Goal: Transaction & Acquisition: Purchase product/service

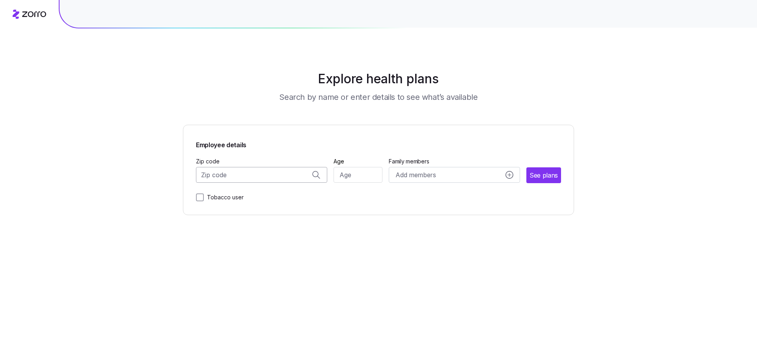
click at [261, 175] on input "Zip code" at bounding box center [261, 175] width 131 height 16
click at [246, 194] on span "11559, [GEOGRAPHIC_DATA], [GEOGRAPHIC_DATA]" at bounding box center [260, 195] width 110 height 10
type input "11559, [GEOGRAPHIC_DATA], [GEOGRAPHIC_DATA]"
click at [355, 170] on input "Age" at bounding box center [357, 175] width 49 height 16
type input "33"
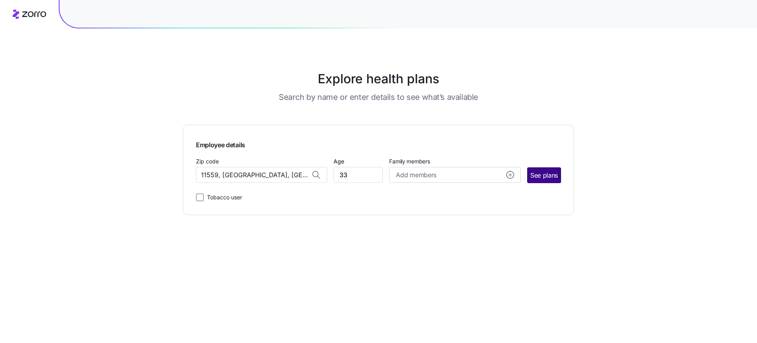
click at [546, 173] on span "See plans" at bounding box center [544, 175] width 28 height 10
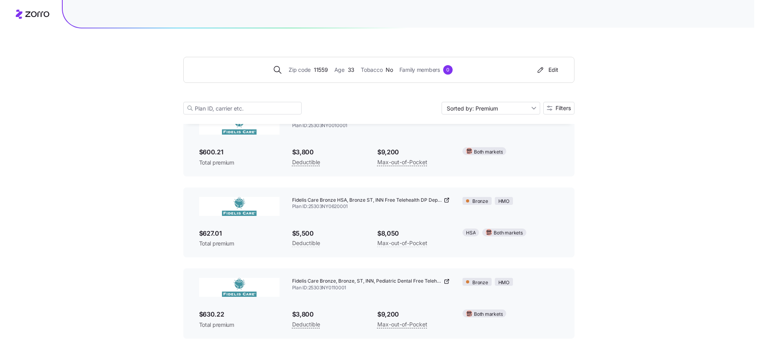
scroll to position [150, 0]
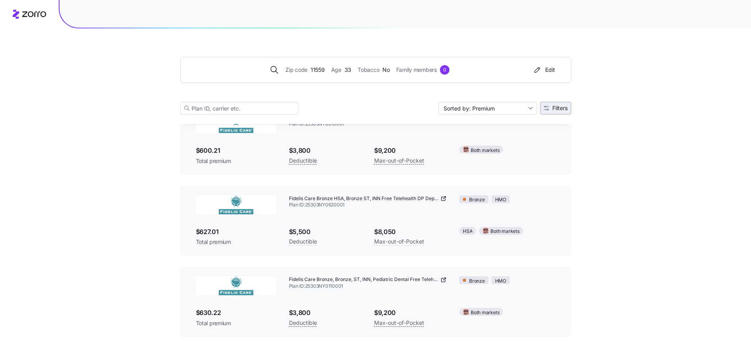
click at [563, 108] on span "Filters" at bounding box center [559, 108] width 15 height 6
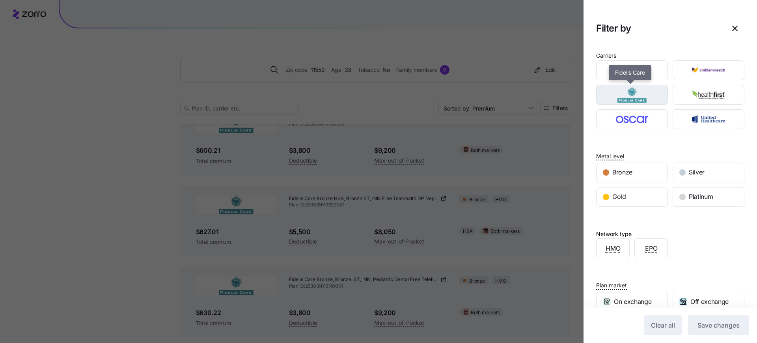
click at [648, 95] on img "button" at bounding box center [632, 95] width 58 height 16
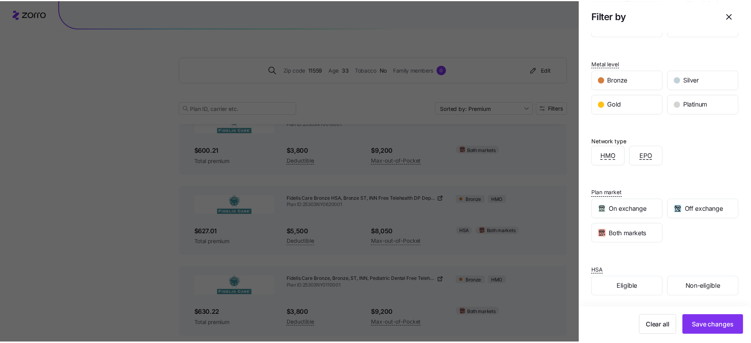
scroll to position [94, 0]
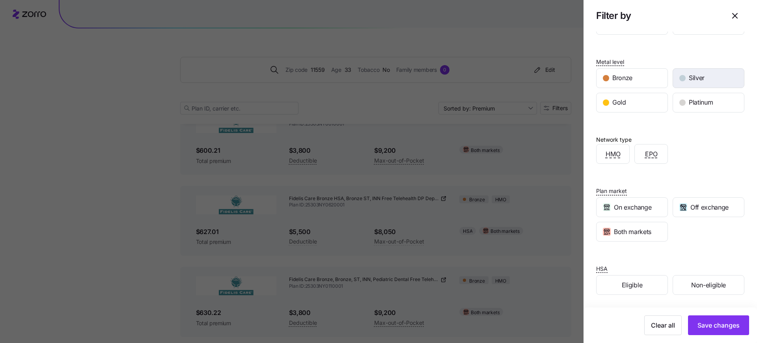
click at [683, 83] on div "Silver" at bounding box center [708, 78] width 71 height 19
click at [722, 328] on span "Save changes" at bounding box center [718, 324] width 42 height 9
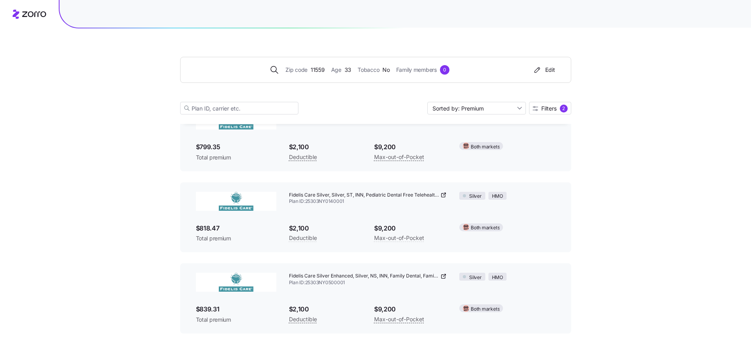
scroll to position [155, 0]
click at [553, 65] on button "Edit" at bounding box center [543, 69] width 29 height 13
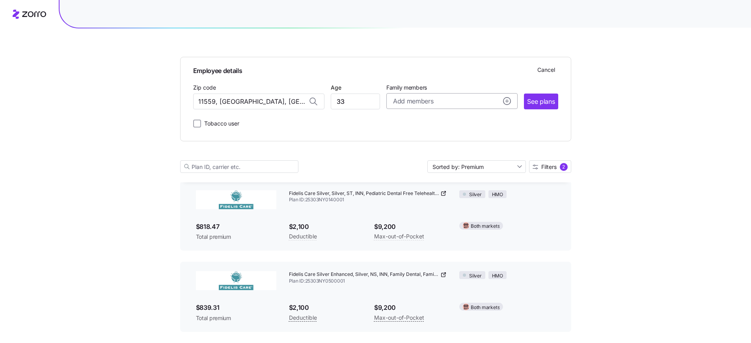
click at [406, 100] on span "Add members" at bounding box center [413, 101] width 40 height 10
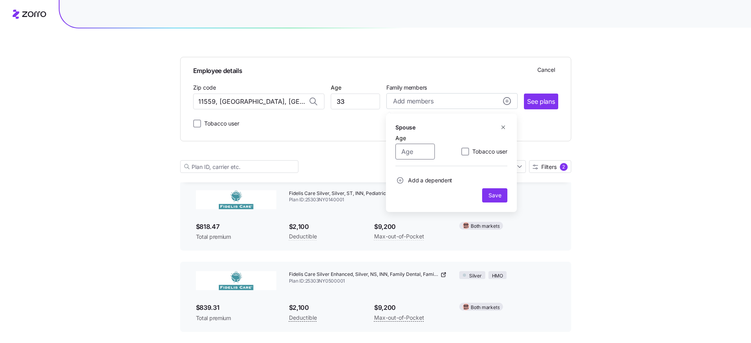
click at [412, 155] on input "Age" at bounding box center [414, 151] width 39 height 16
click at [400, 168] on div "Spouse Age Tobacco user Add a dependent Save" at bounding box center [451, 163] width 112 height 80
click at [421, 153] on input "Age" at bounding box center [414, 151] width 39 height 16
type input "35"
click at [500, 194] on span "Save" at bounding box center [494, 195] width 13 height 8
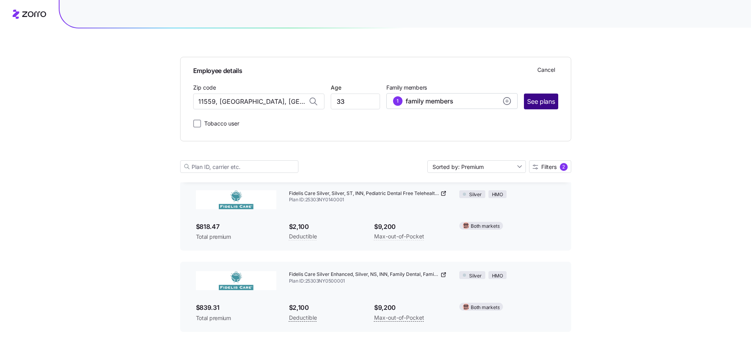
click at [536, 105] on span "See plans" at bounding box center [541, 102] width 28 height 10
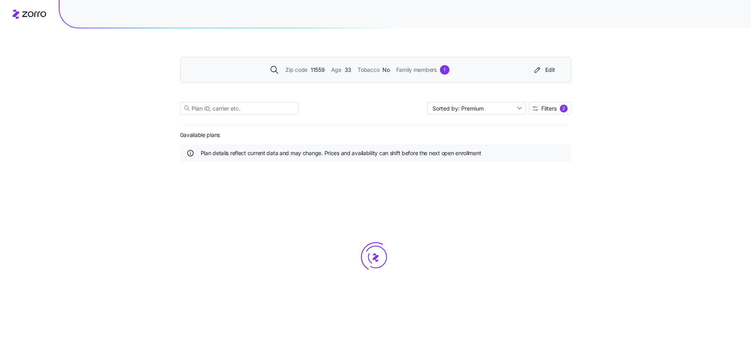
scroll to position [0, 0]
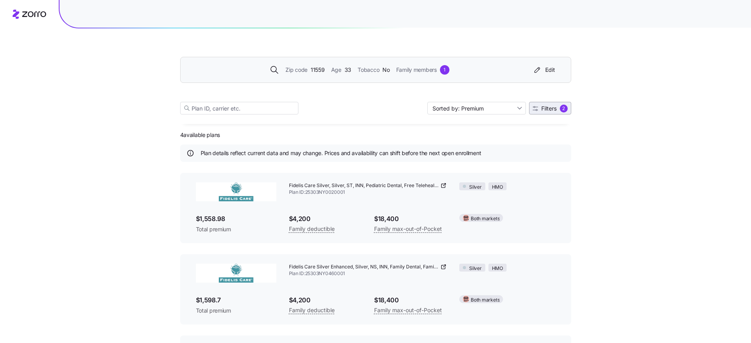
click at [547, 107] on span "Filters" at bounding box center [548, 109] width 15 height 6
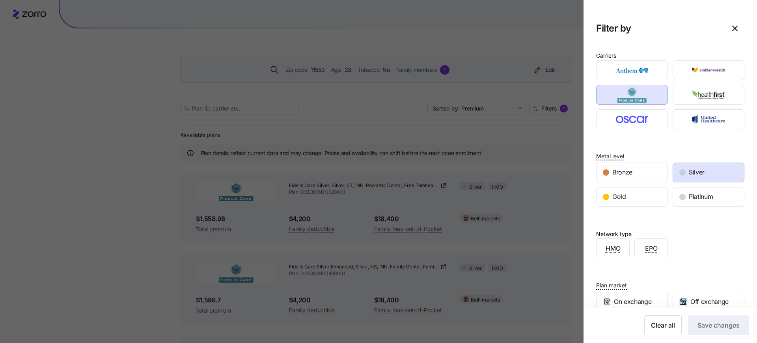
click at [552, 153] on div at bounding box center [378, 171] width 757 height 343
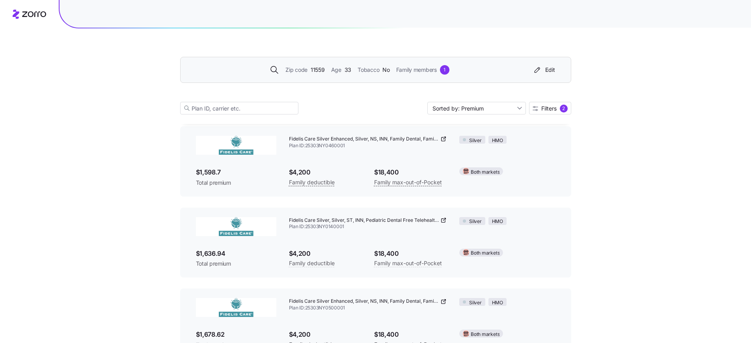
scroll to position [155, 0]
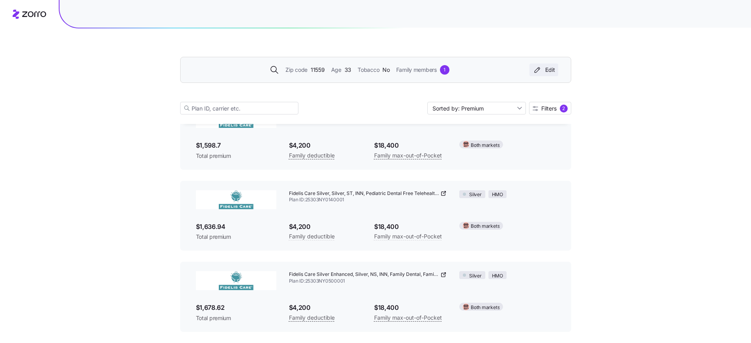
click at [538, 67] on icon "button" at bounding box center [537, 70] width 9 height 8
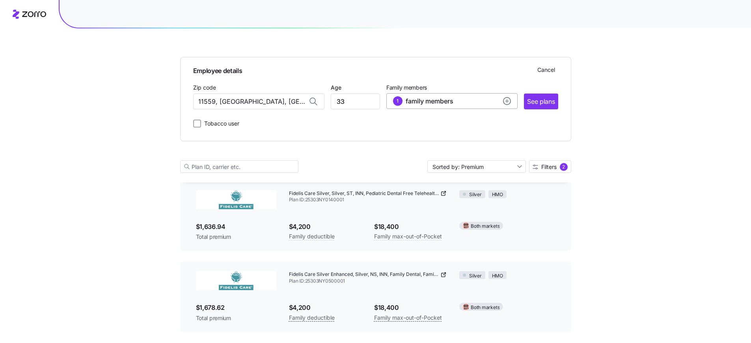
click at [484, 100] on div "1 family members" at bounding box center [452, 100] width 118 height 9
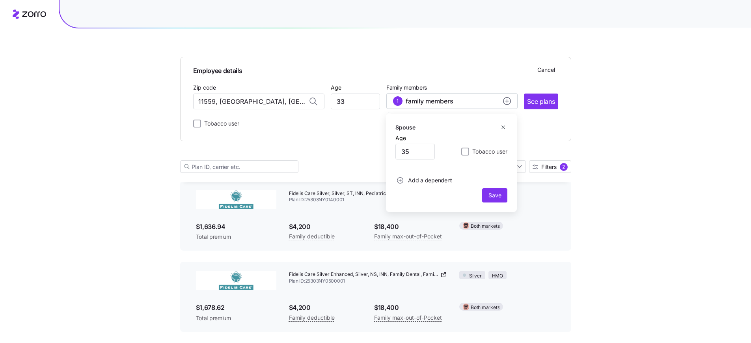
click at [504, 125] on icon "button" at bounding box center [503, 127] width 6 height 6
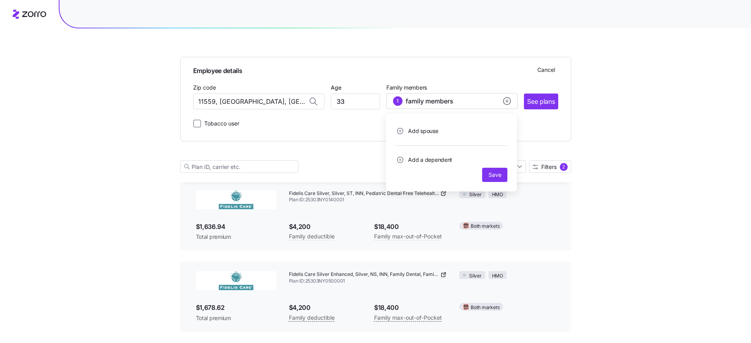
click at [510, 181] on div "Add spouse Add a dependent Save" at bounding box center [451, 153] width 131 height 78
click at [497, 176] on span "Save" at bounding box center [494, 175] width 13 height 8
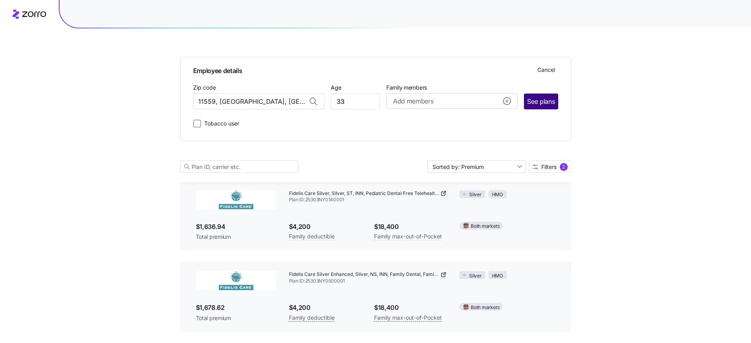
click at [539, 100] on span "See plans" at bounding box center [541, 102] width 28 height 10
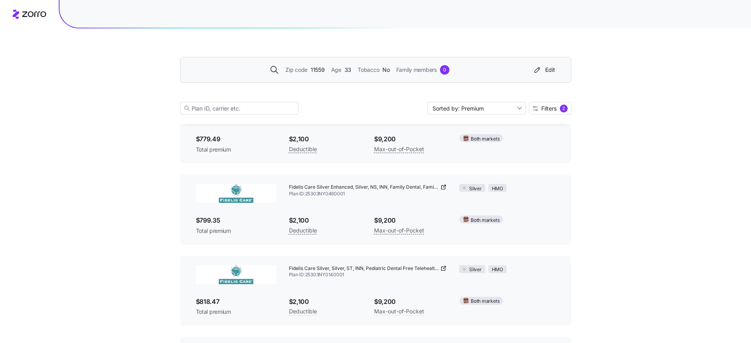
scroll to position [80, 0]
click at [321, 69] on span "11559" at bounding box center [318, 69] width 14 height 9
click at [321, 69] on html "Zip code 11559 Age [DEMOGRAPHIC_DATA] Tobacco No Family members 0 Edit Sorted b…" at bounding box center [375, 168] width 751 height 497
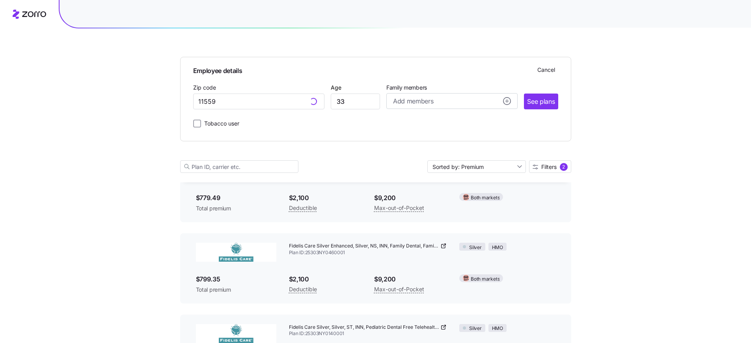
scroll to position [138, 0]
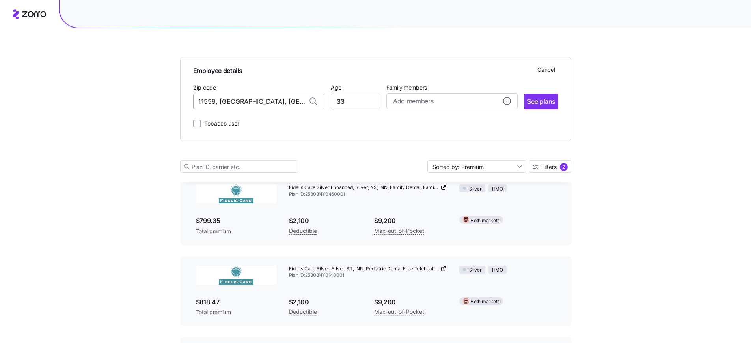
click at [259, 99] on input "11559, [GEOGRAPHIC_DATA], [GEOGRAPHIC_DATA]" at bounding box center [258, 101] width 131 height 16
type input "11559, [GEOGRAPHIC_DATA], [GEOGRAPHIC_DATA]"
drag, startPoint x: 350, startPoint y: 101, endPoint x: 315, endPoint y: 104, distance: 34.8
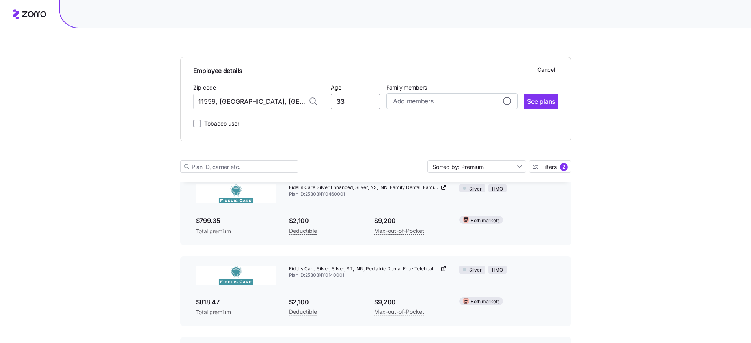
click at [315, 104] on div "Zip code 11559, [GEOGRAPHIC_DATA], [GEOGRAPHIC_DATA] Age [DEMOGRAPHIC_DATA] Fam…" at bounding box center [375, 95] width 365 height 27
type input "22"
click at [243, 100] on input "11559, [GEOGRAPHIC_DATA], [GEOGRAPHIC_DATA]" at bounding box center [258, 101] width 131 height 16
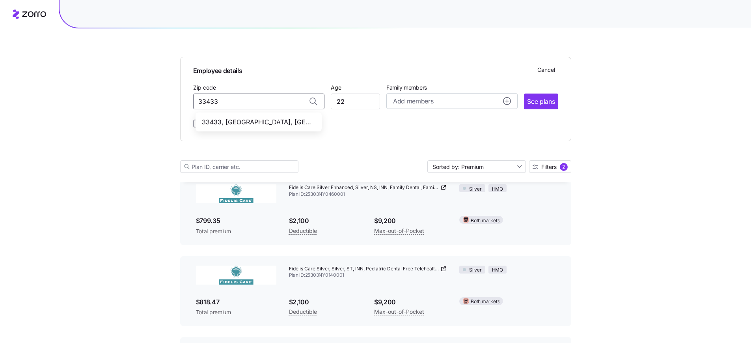
click at [268, 117] on span "33433, [GEOGRAPHIC_DATA], [GEOGRAPHIC_DATA]" at bounding box center [257, 122] width 110 height 10
type input "33433, [GEOGRAPHIC_DATA], [GEOGRAPHIC_DATA]"
click at [549, 98] on span "See plans" at bounding box center [541, 102] width 28 height 10
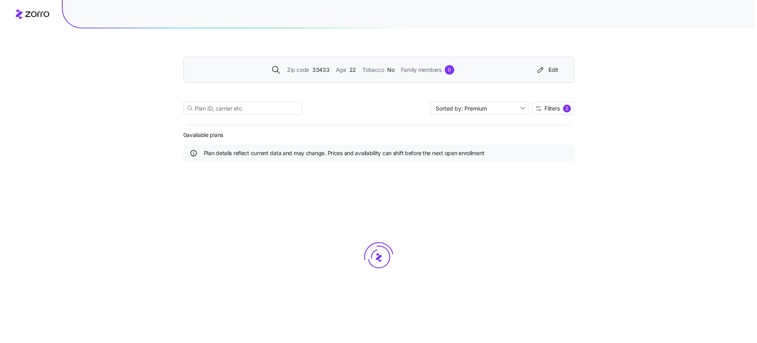
scroll to position [0, 0]
click at [554, 107] on span "Filters" at bounding box center [551, 109] width 15 height 6
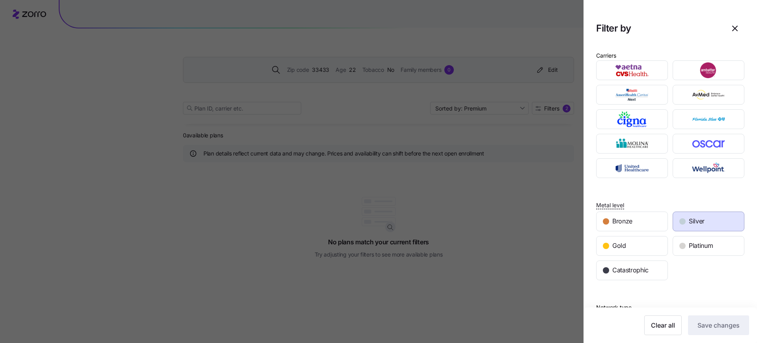
click at [702, 216] on div "Silver" at bounding box center [708, 221] width 71 height 19
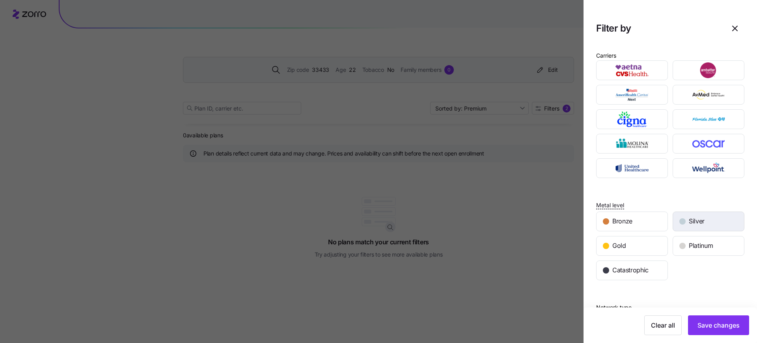
click at [695, 224] on span "Silver" at bounding box center [697, 221] width 16 height 10
click at [728, 326] on span "Save changes" at bounding box center [718, 324] width 42 height 9
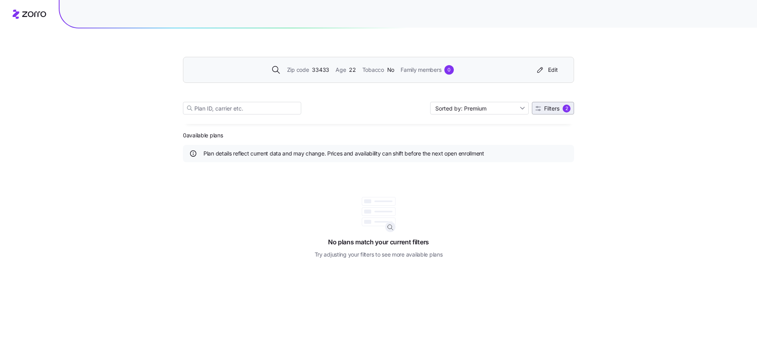
click at [552, 106] on span "Filters" at bounding box center [551, 109] width 15 height 6
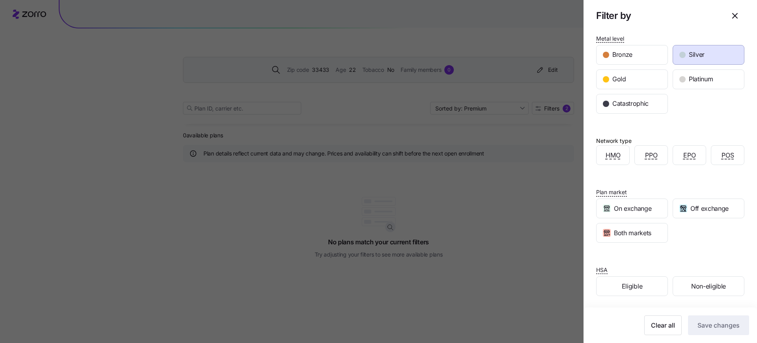
scroll to position [168, 0]
drag, startPoint x: 651, startPoint y: 328, endPoint x: 651, endPoint y: 323, distance: 5.1
click at [651, 328] on span "Clear all" at bounding box center [663, 324] width 24 height 9
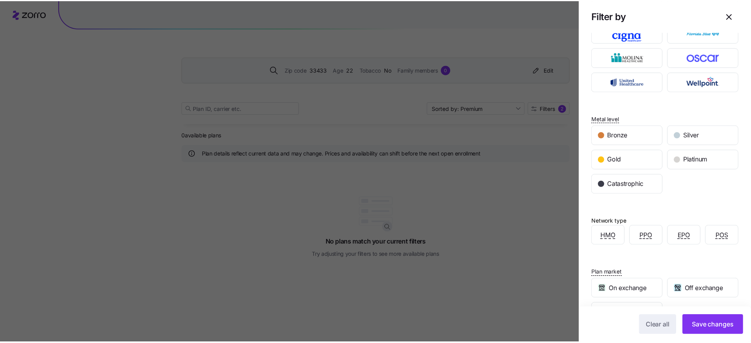
scroll to position [45, 0]
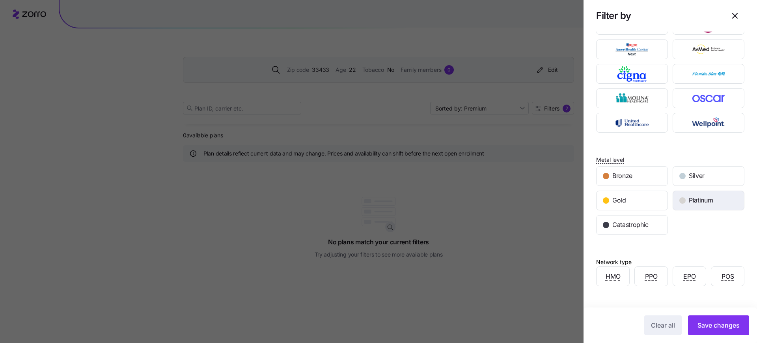
drag, startPoint x: 701, startPoint y: 174, endPoint x: 706, endPoint y: 193, distance: 19.2
click at [701, 175] on span "Silver" at bounding box center [697, 176] width 16 height 10
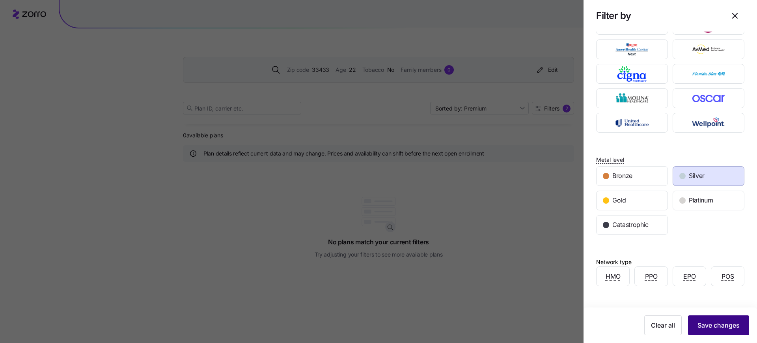
click at [725, 328] on span "Save changes" at bounding box center [718, 324] width 42 height 9
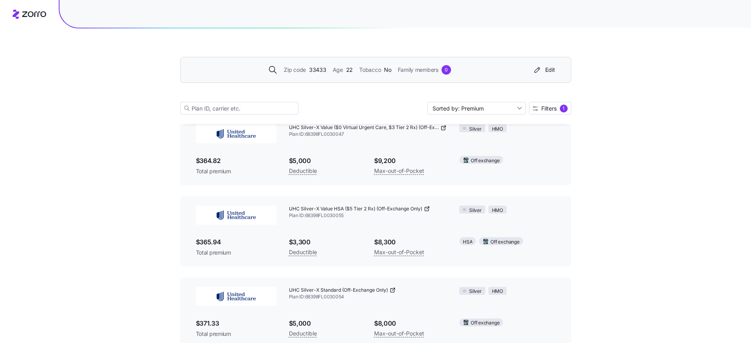
scroll to position [396, 0]
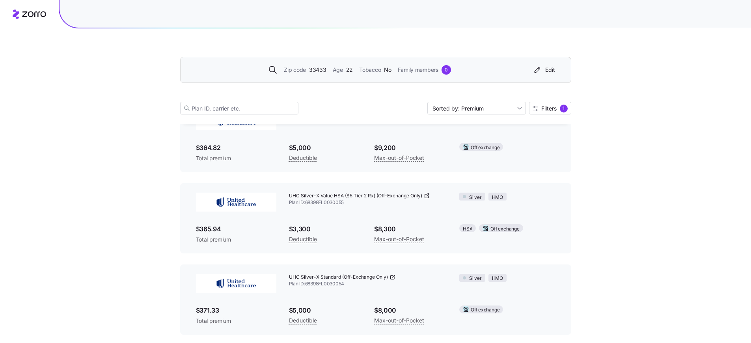
click at [391, 276] on icon at bounding box center [392, 277] width 6 height 6
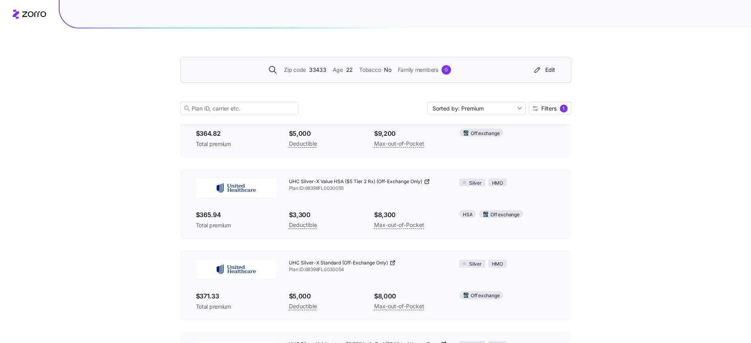
scroll to position [564, 0]
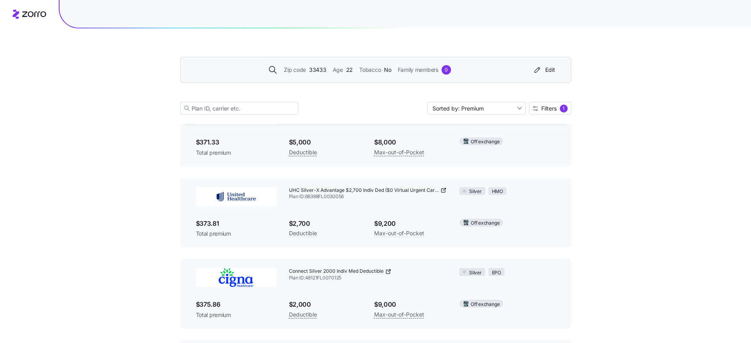
click at [389, 272] on icon at bounding box center [388, 271] width 6 height 6
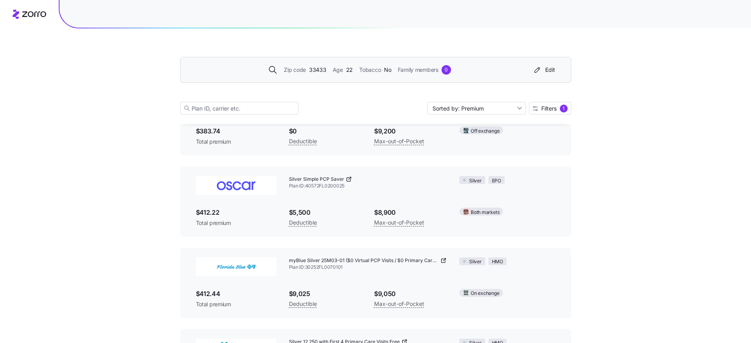
click at [443, 259] on icon at bounding box center [443, 261] width 4 height 4
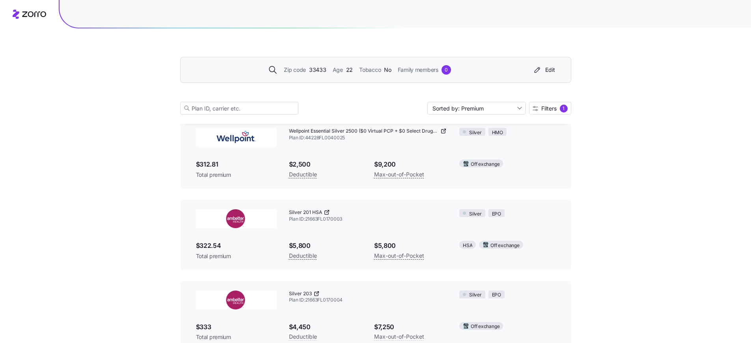
scroll to position [56, 0]
click at [324, 210] on icon at bounding box center [327, 211] width 6 height 6
click at [315, 294] on icon at bounding box center [316, 292] width 6 height 6
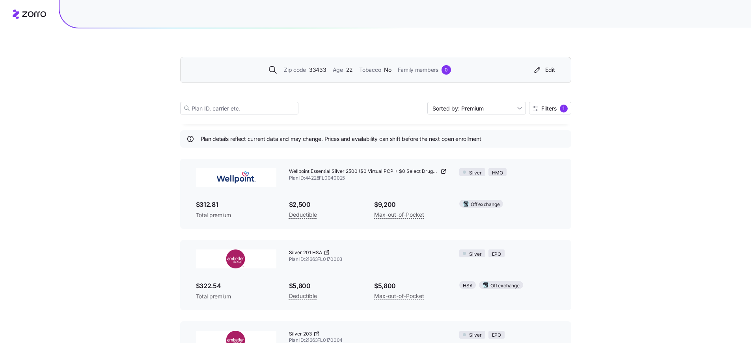
scroll to position [0, 0]
